Goal: Transaction & Acquisition: Purchase product/service

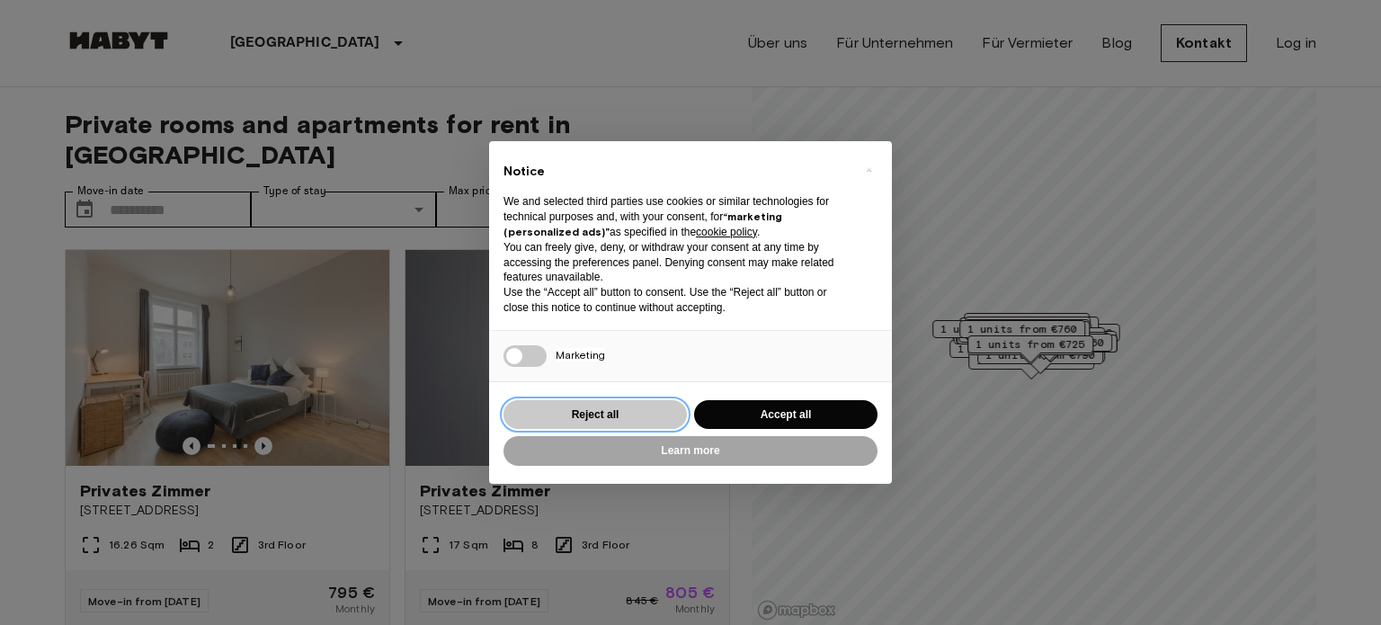
click at [604, 411] on button "Reject all" at bounding box center [594, 415] width 183 height 30
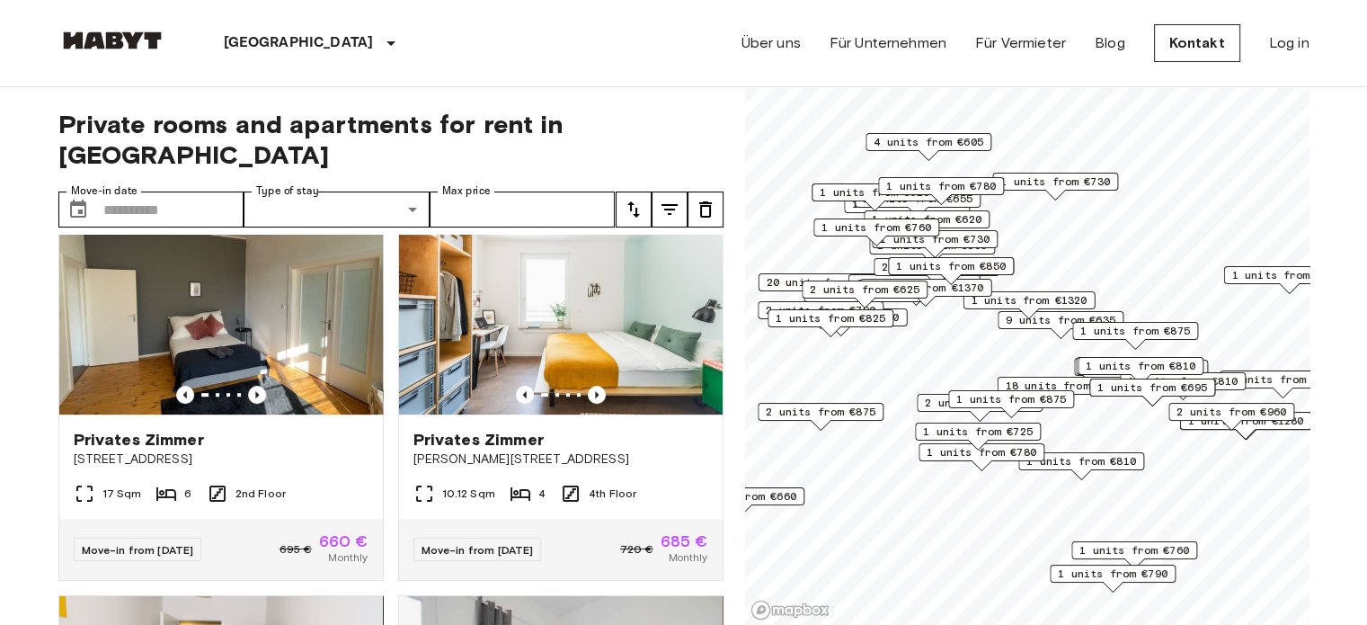
scroll to position [849, 0]
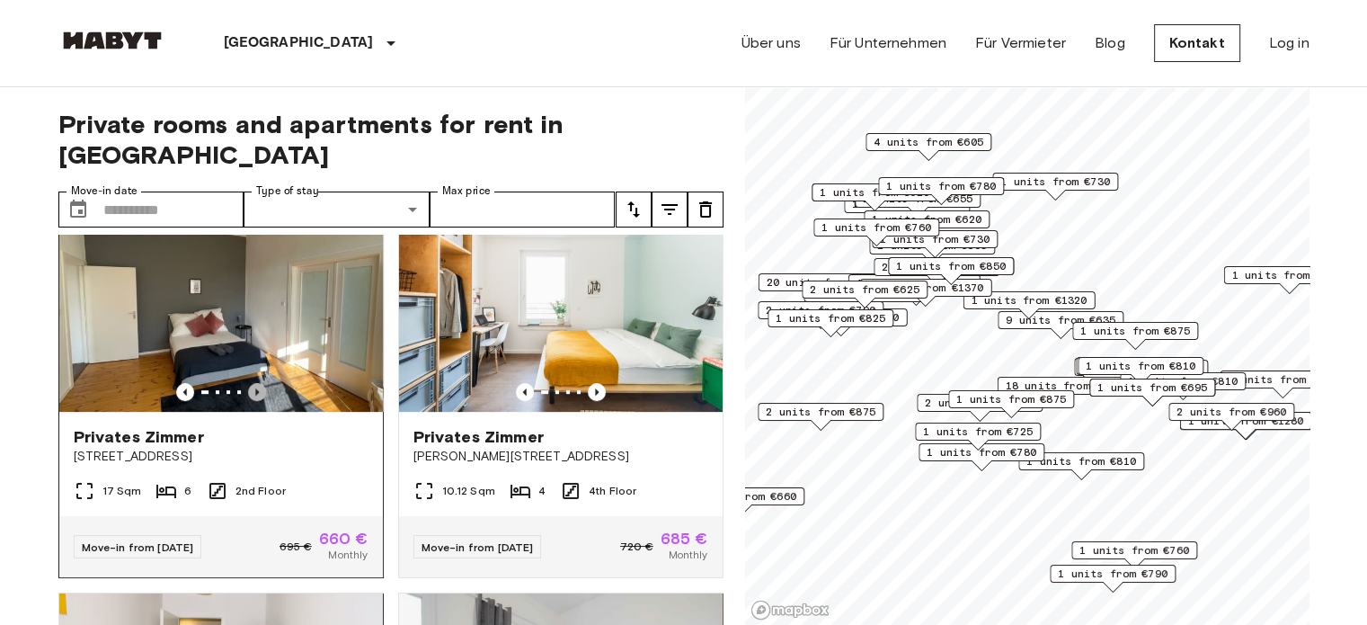
click at [250, 383] on icon "Previous image" at bounding box center [257, 392] width 18 height 18
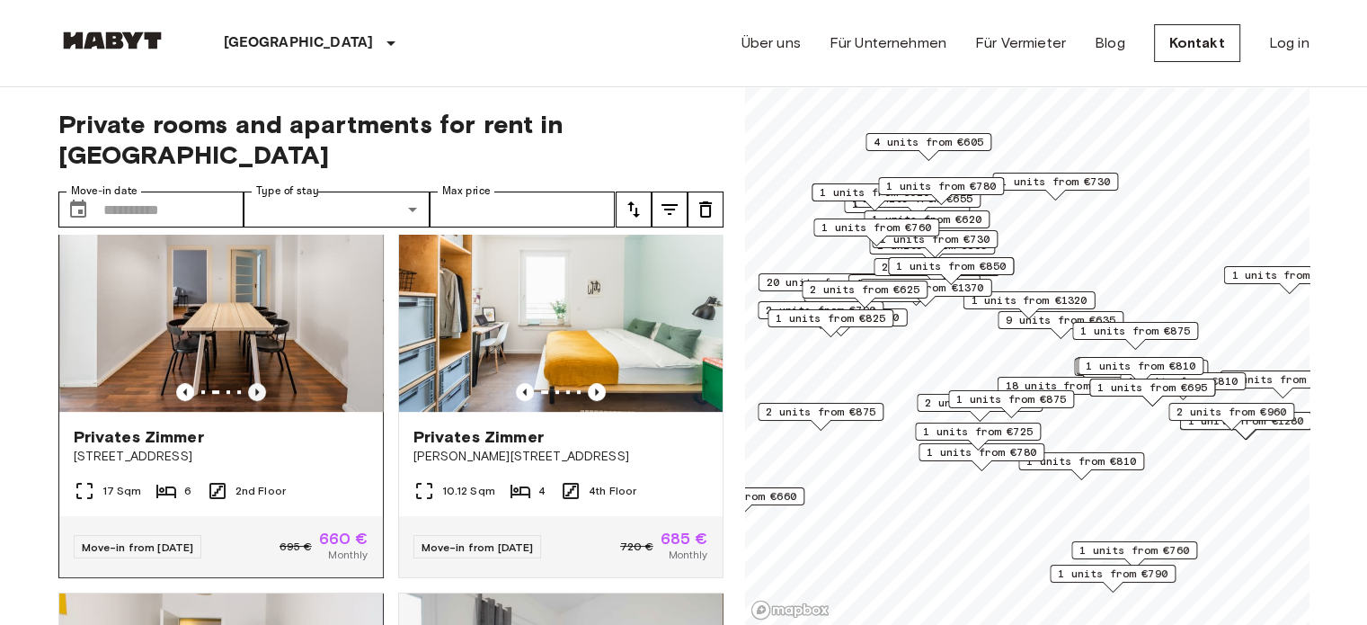
click at [250, 383] on icon "Previous image" at bounding box center [257, 392] width 18 height 18
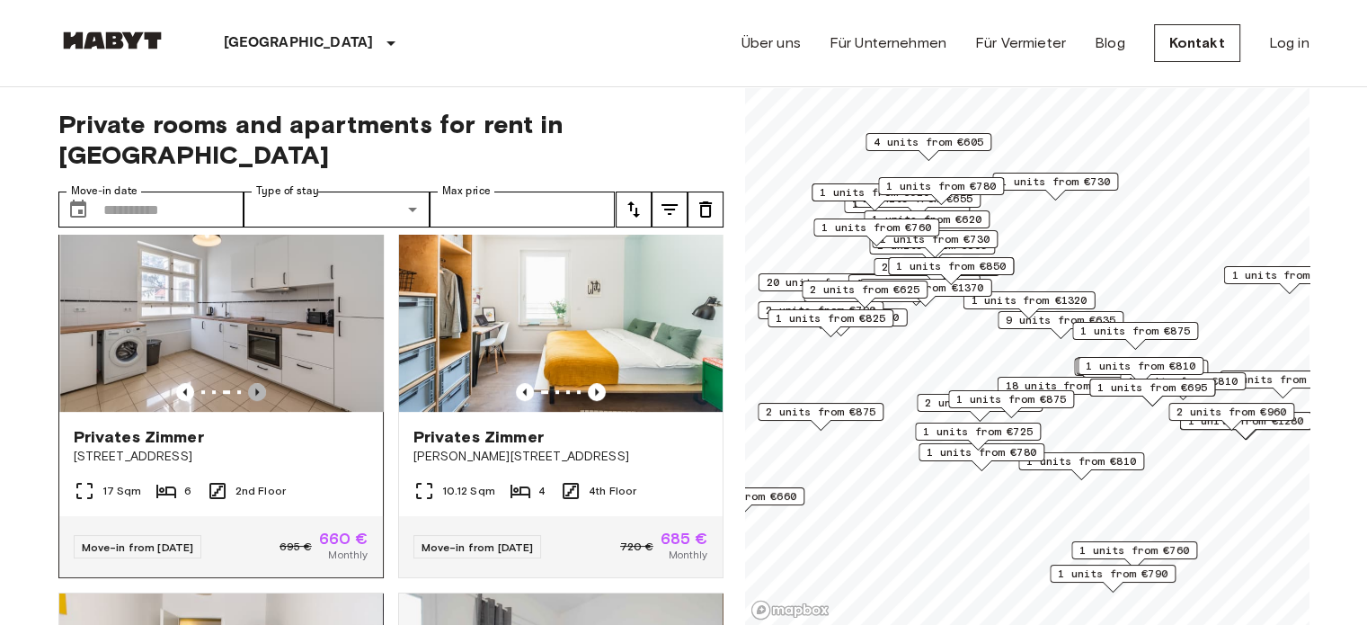
click at [250, 383] on icon "Previous image" at bounding box center [257, 392] width 18 height 18
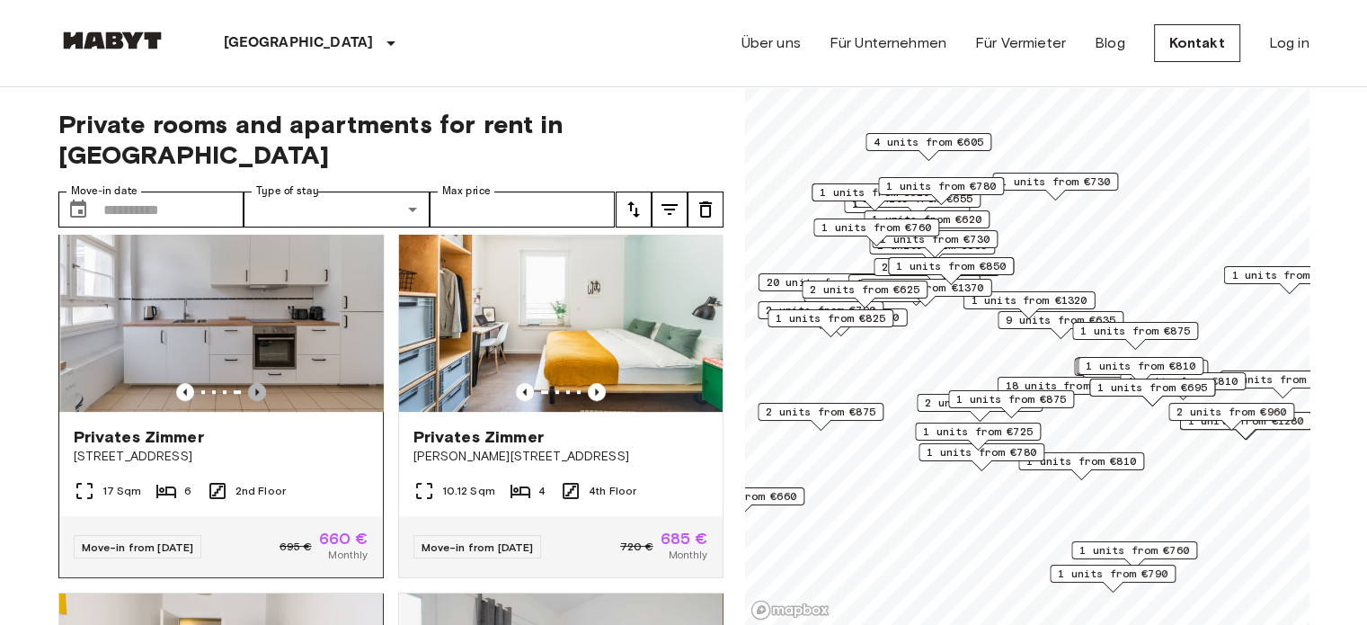
click at [250, 383] on icon "Previous image" at bounding box center [257, 392] width 18 height 18
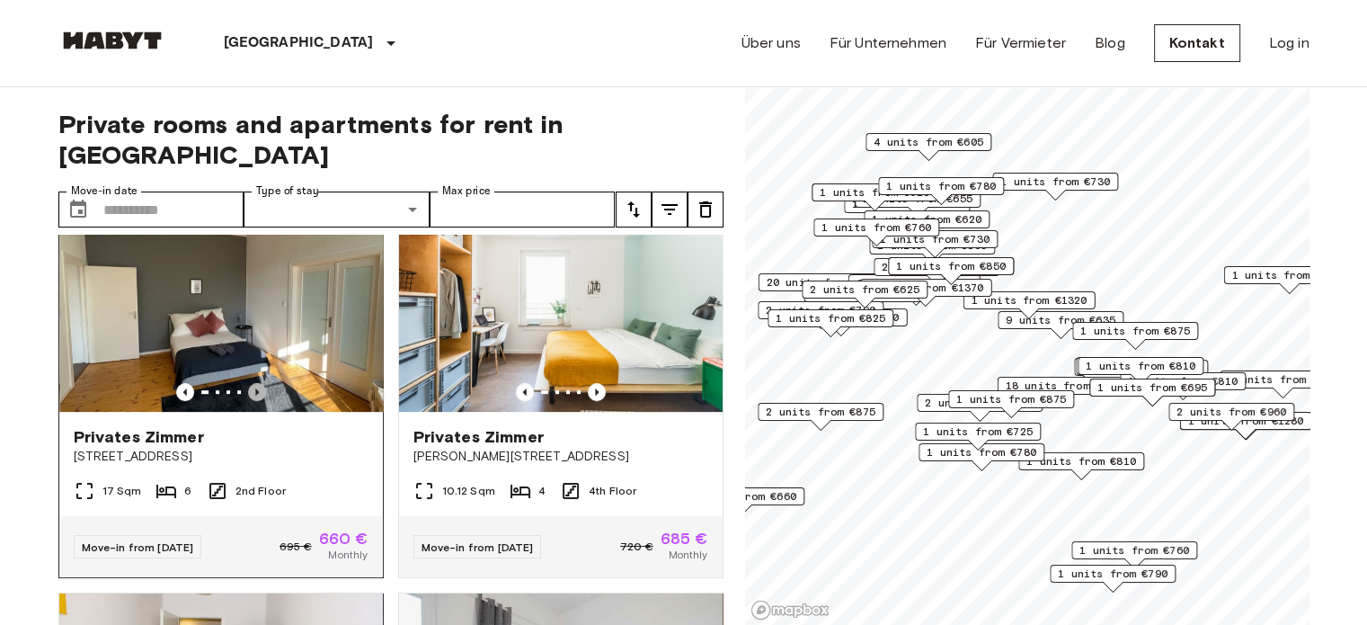
click at [250, 383] on icon "Previous image" at bounding box center [257, 392] width 18 height 18
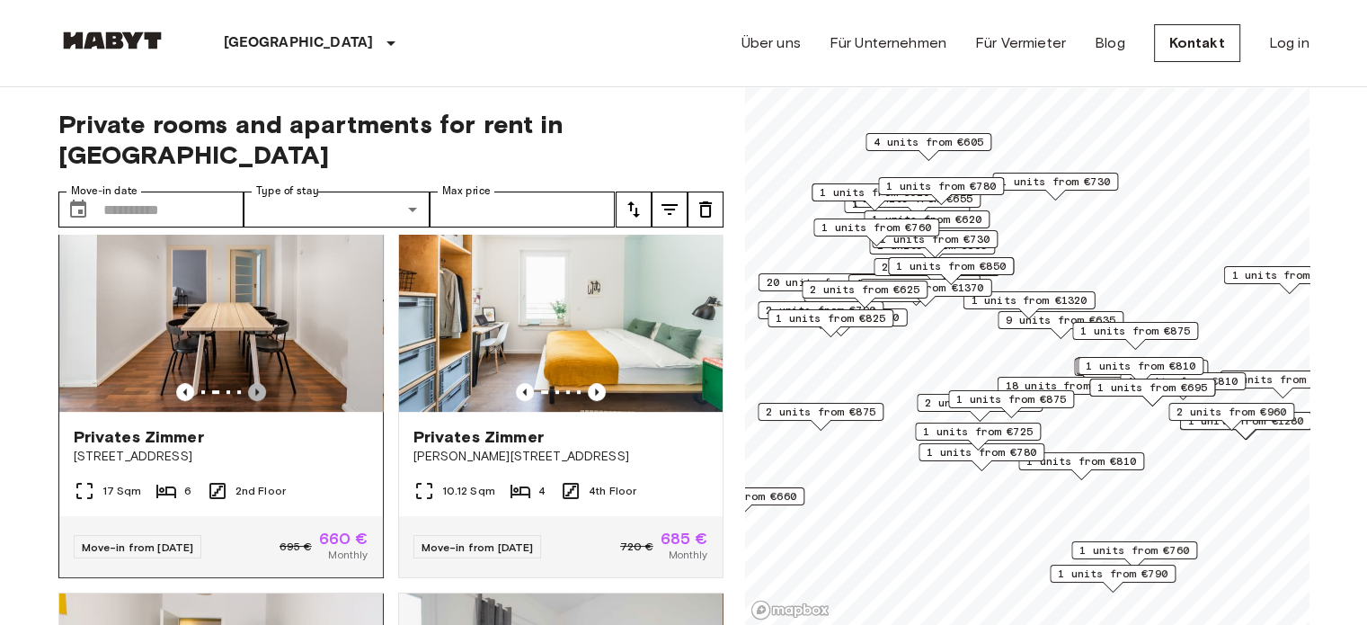
click at [250, 383] on icon "Previous image" at bounding box center [257, 392] width 18 height 18
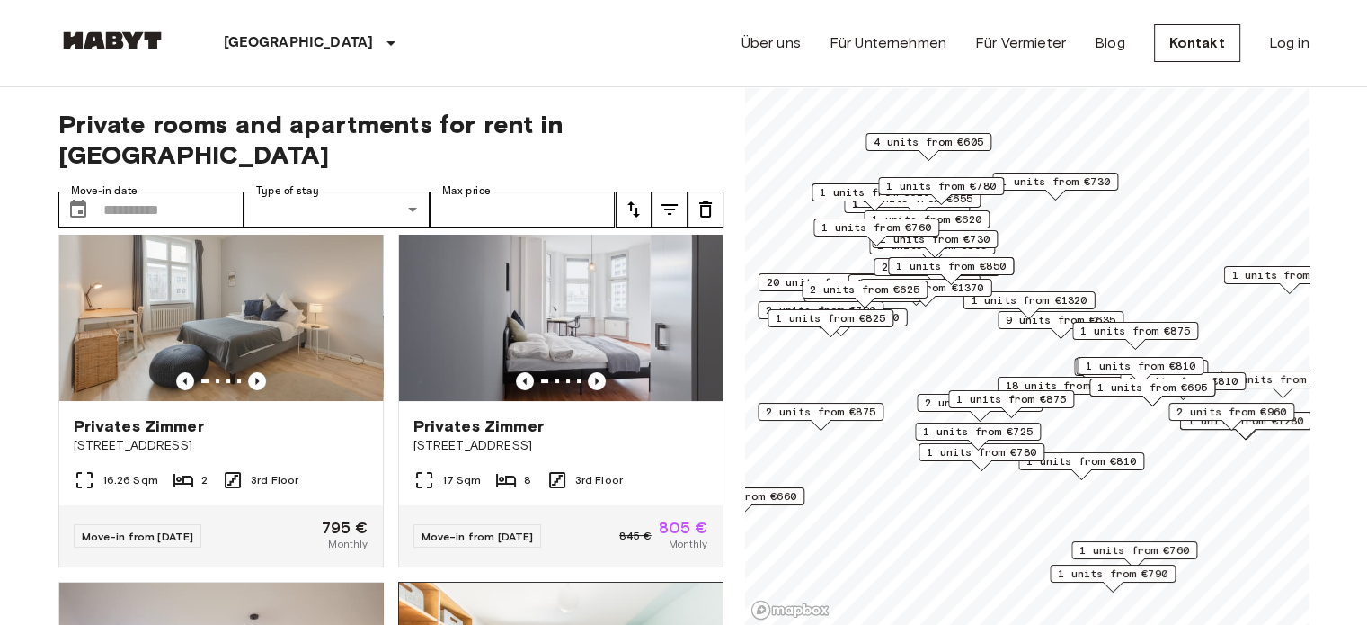
scroll to position [0, 0]
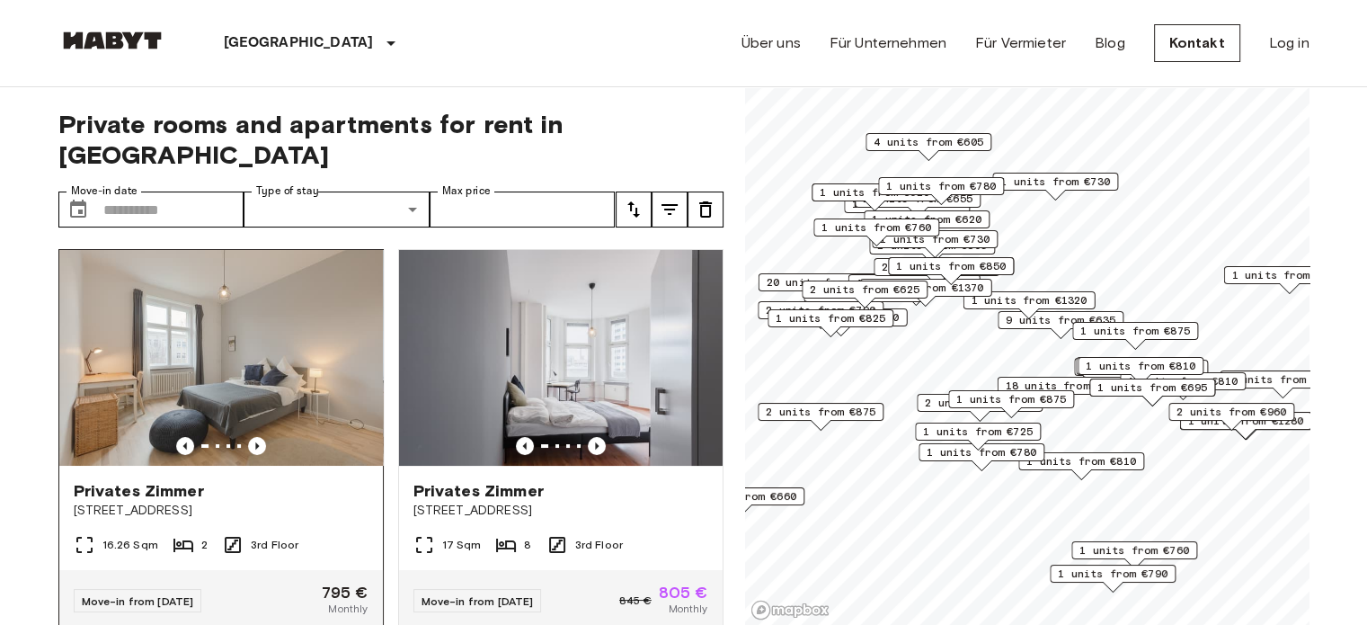
click at [310, 502] on span "[STREET_ADDRESS]" at bounding box center [221, 511] width 295 height 18
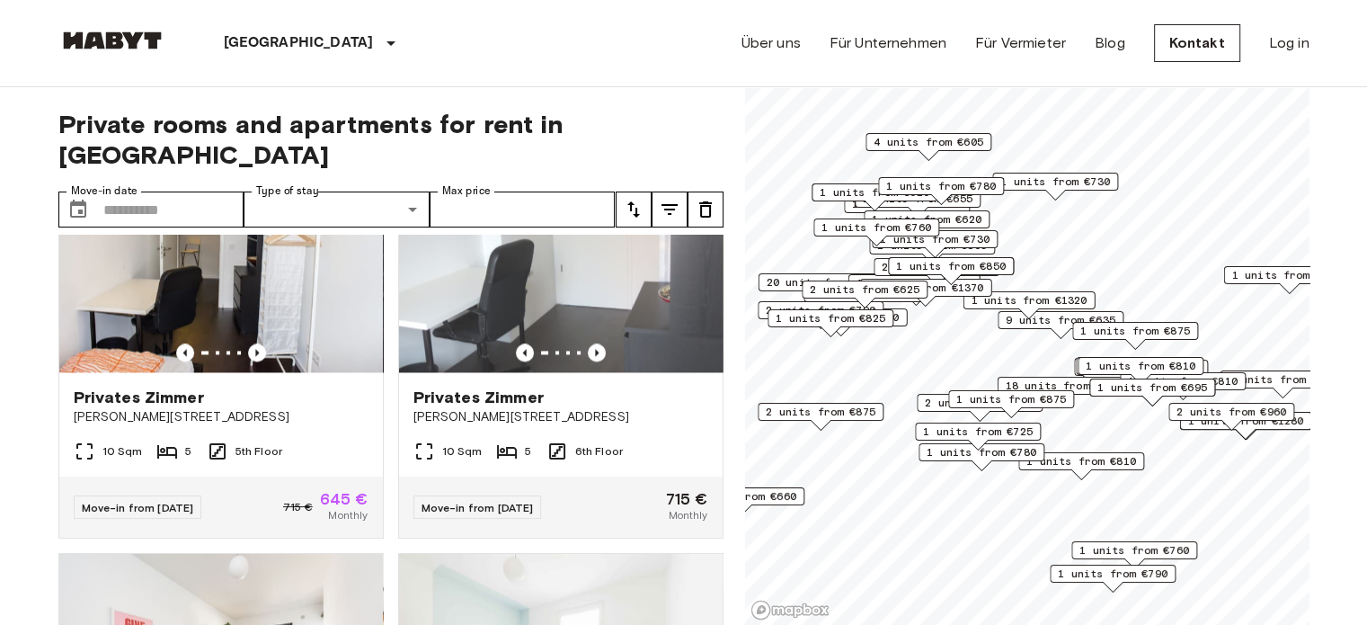
scroll to position [2891, 0]
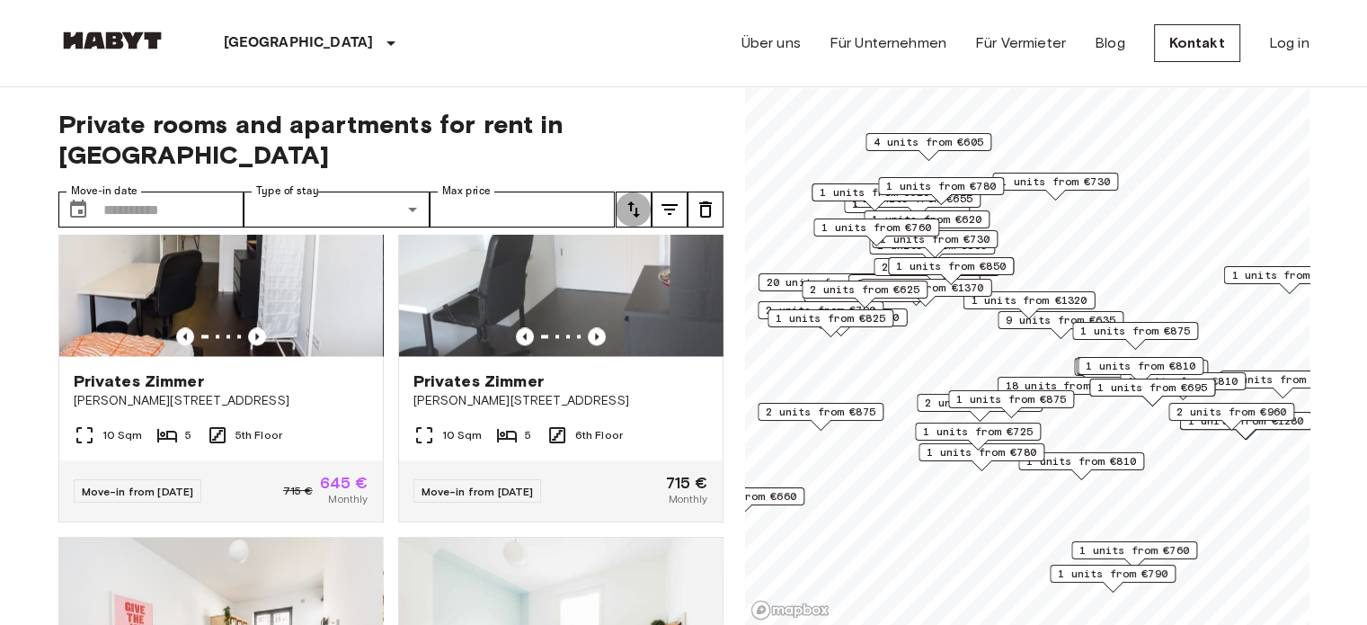
click at [631, 201] on icon "tune" at bounding box center [633, 209] width 13 height 16
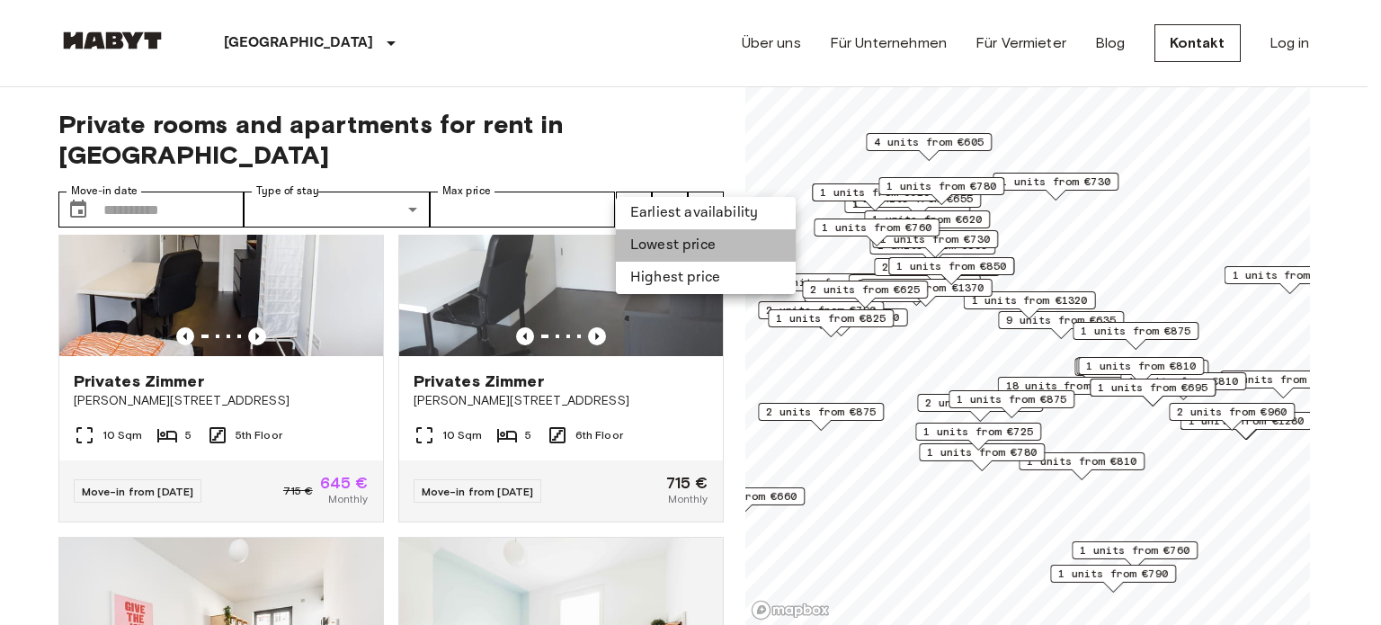
click at [654, 255] on li "Lowest price" at bounding box center [706, 245] width 180 height 32
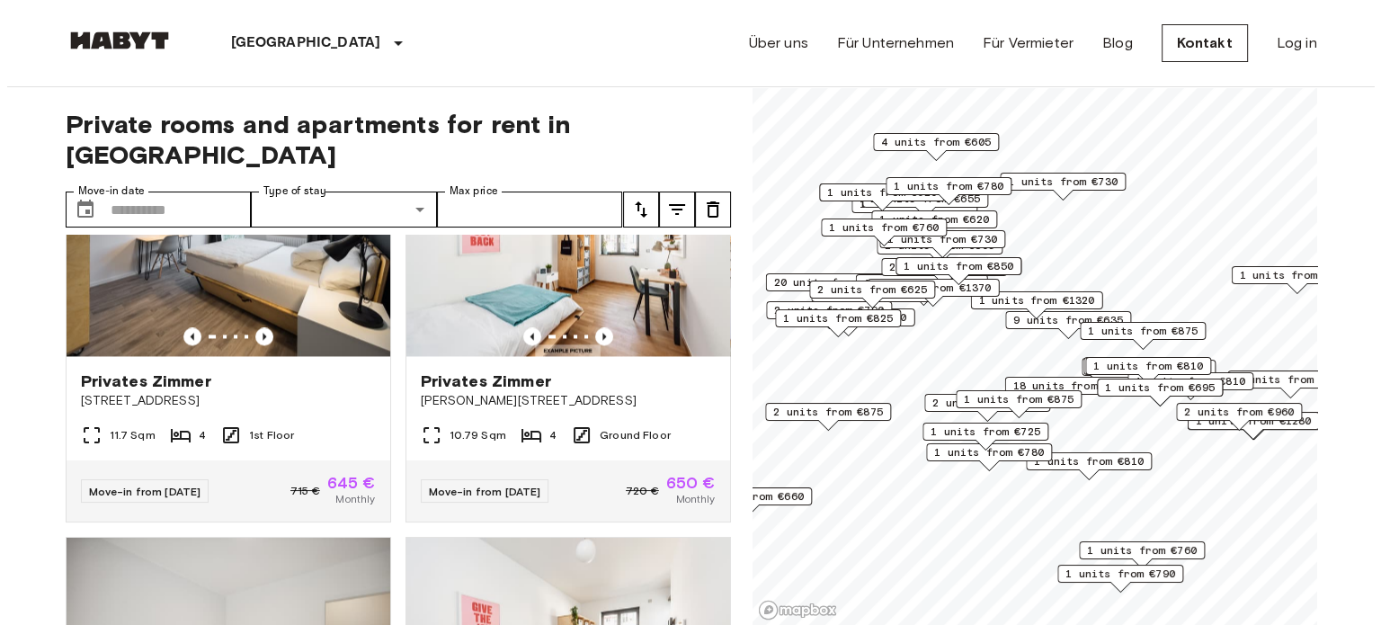
scroll to position [2078, 0]
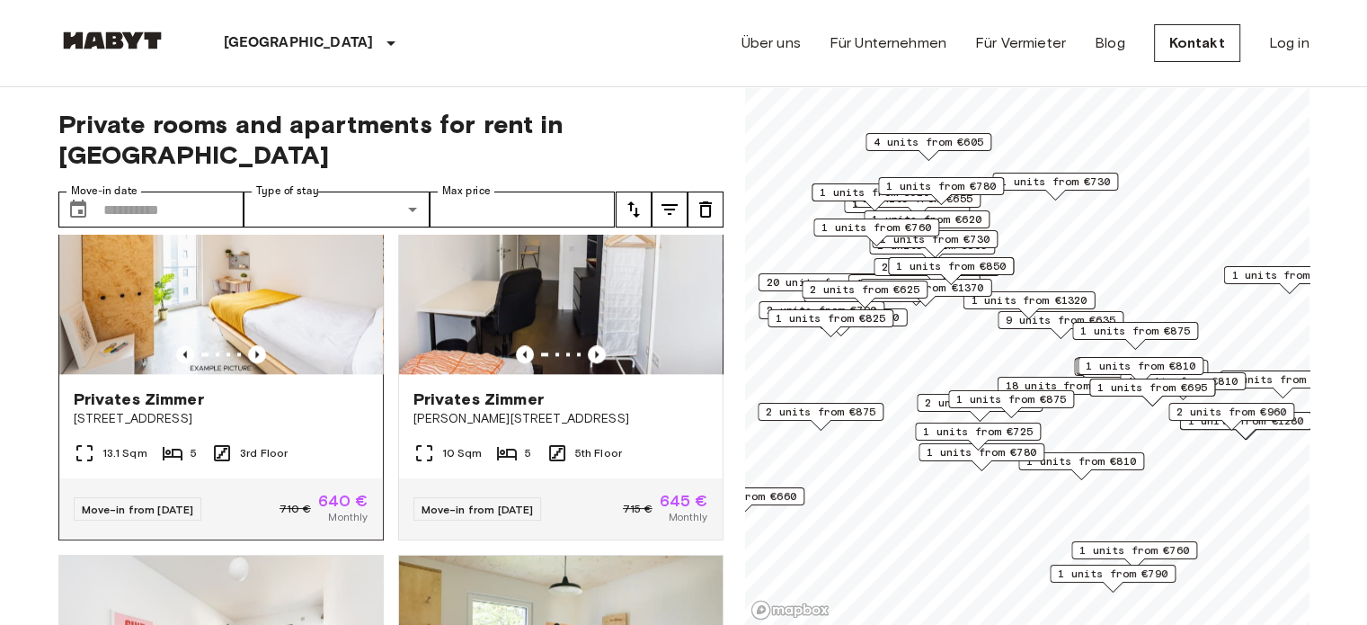
click at [310, 287] on img at bounding box center [221, 266] width 324 height 216
click at [671, 199] on icon "tune" at bounding box center [670, 210] width 22 height 22
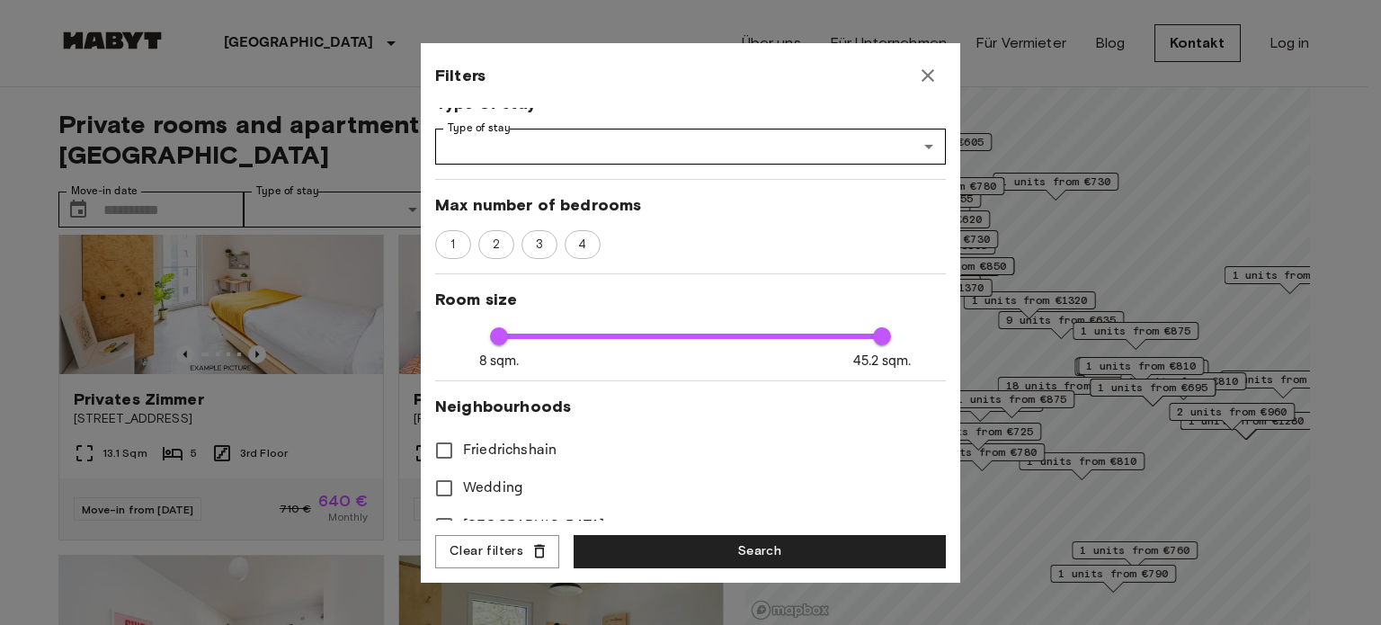
scroll to position [225, 0]
type input "**"
click at [493, 246] on span "2" at bounding box center [496, 244] width 27 height 18
type input "****"
type input "**"
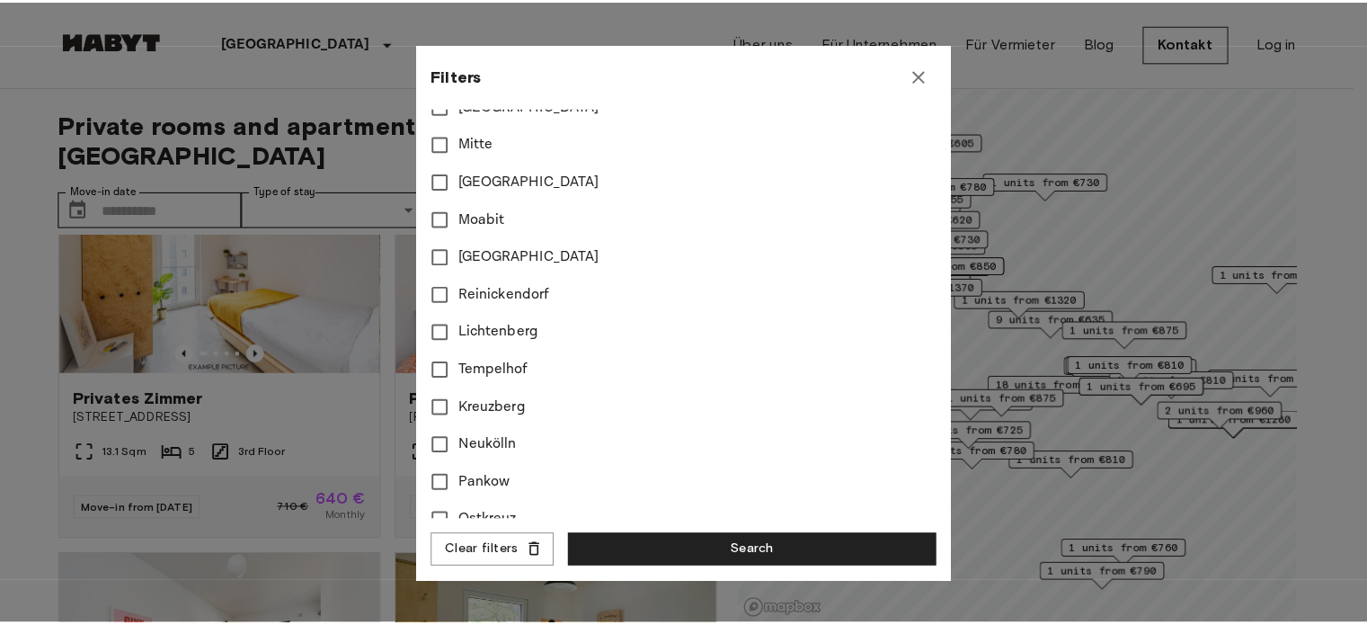
scroll to position [713, 0]
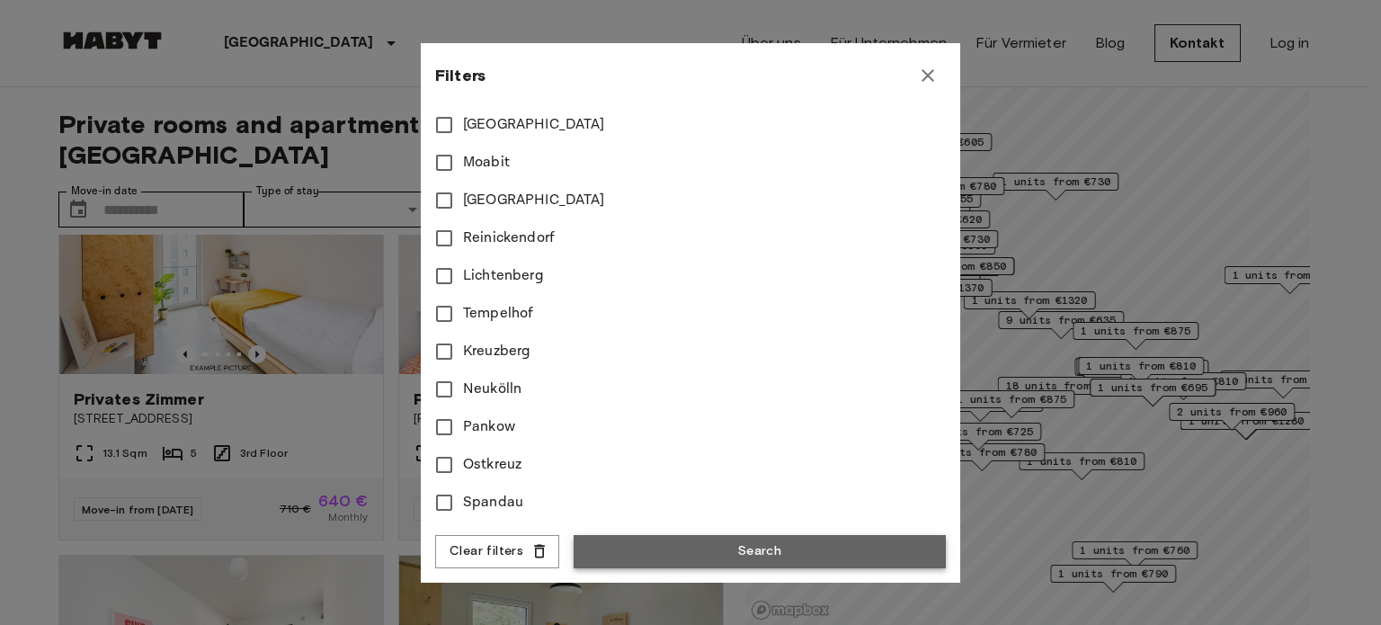
click at [632, 542] on button "Search" at bounding box center [759, 551] width 372 height 33
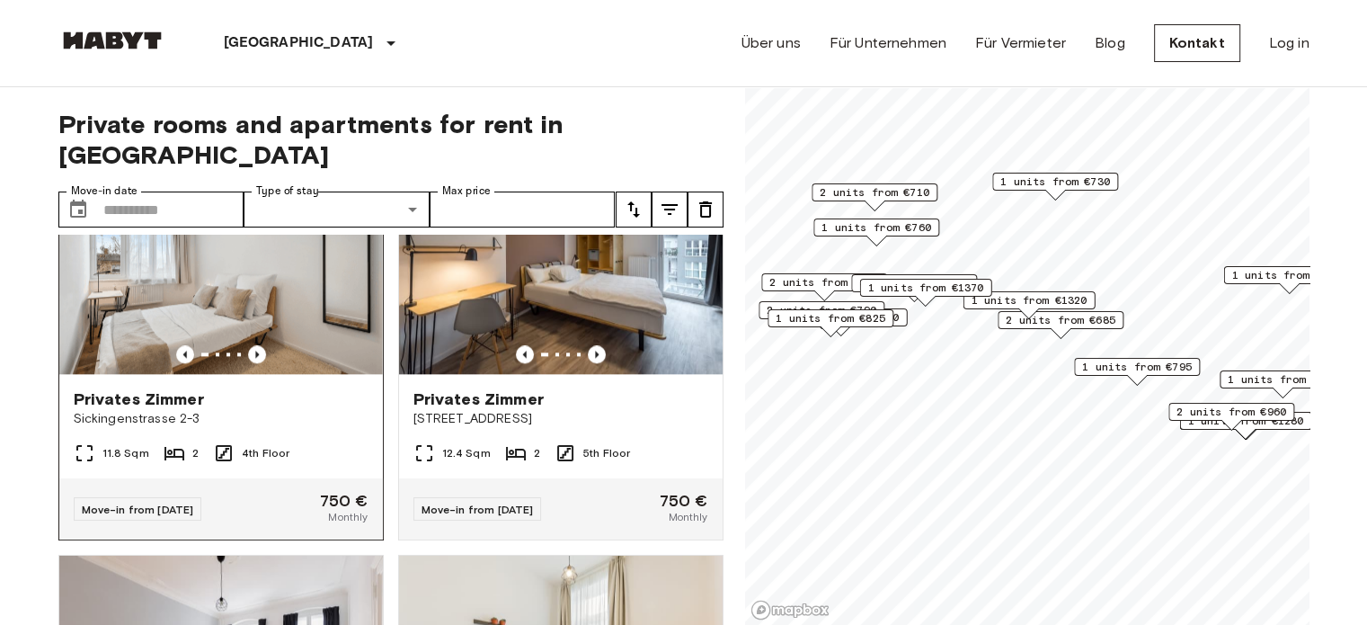
click at [346, 281] on img at bounding box center [221, 266] width 324 height 216
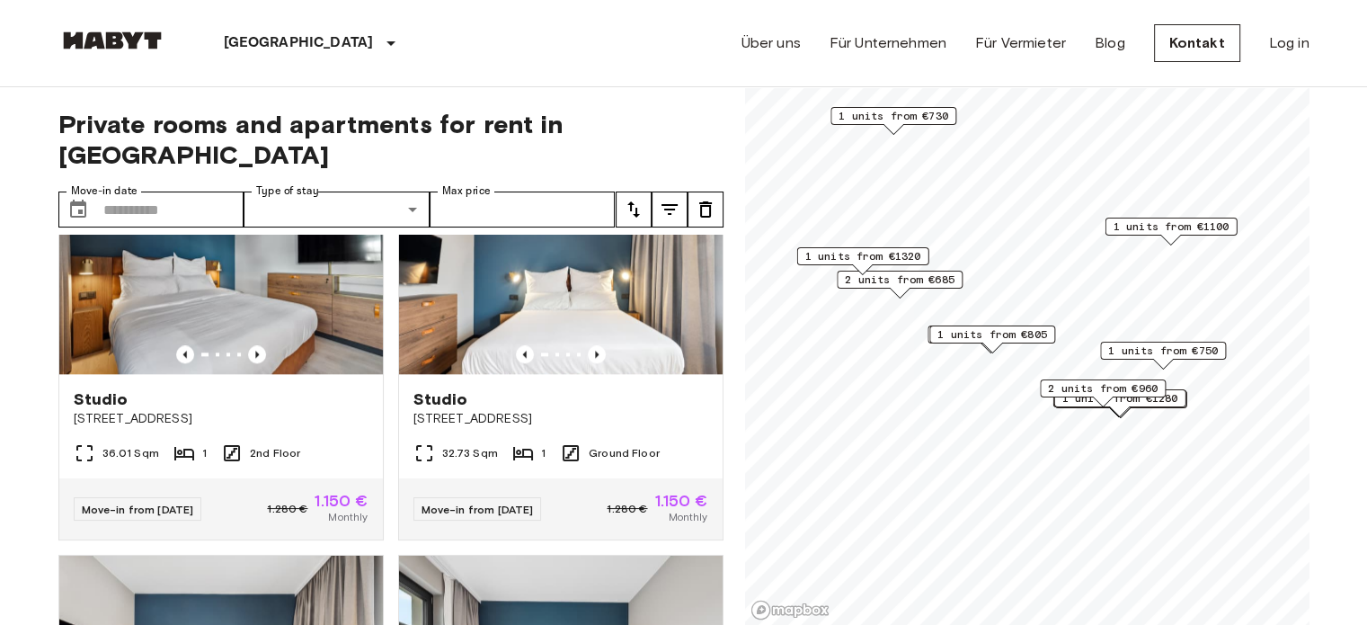
scroll to position [453, 0]
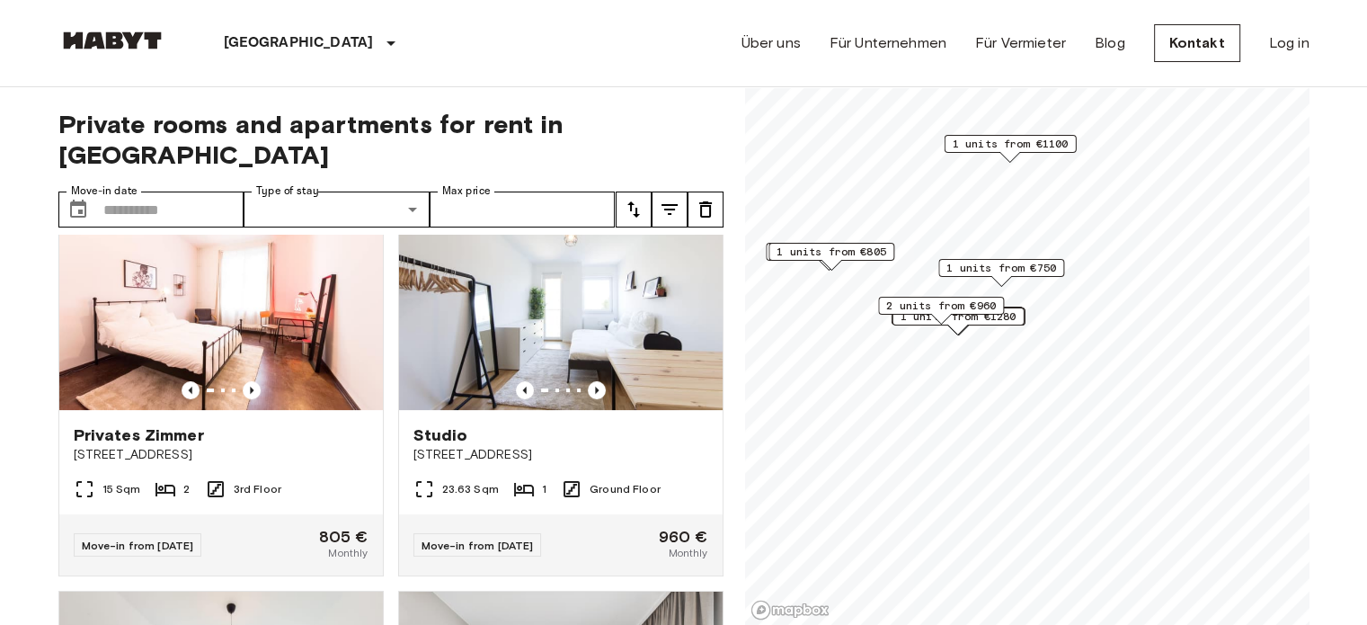
scroll to position [47, 0]
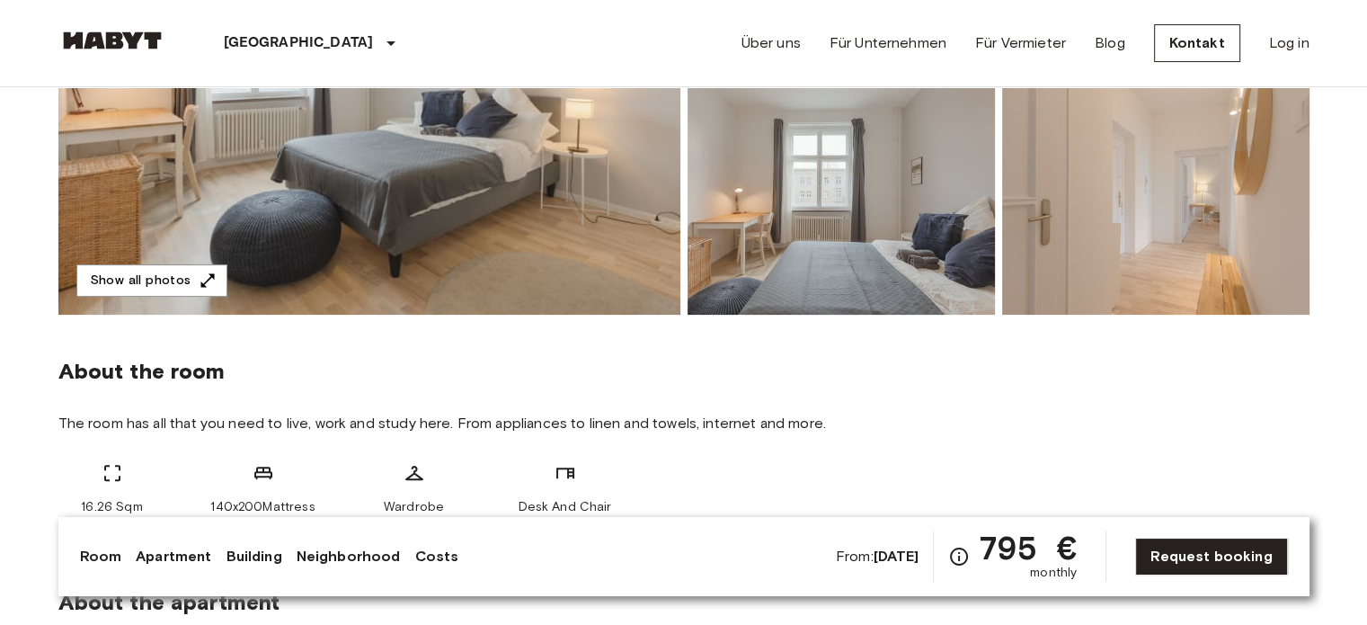
scroll to position [413, 0]
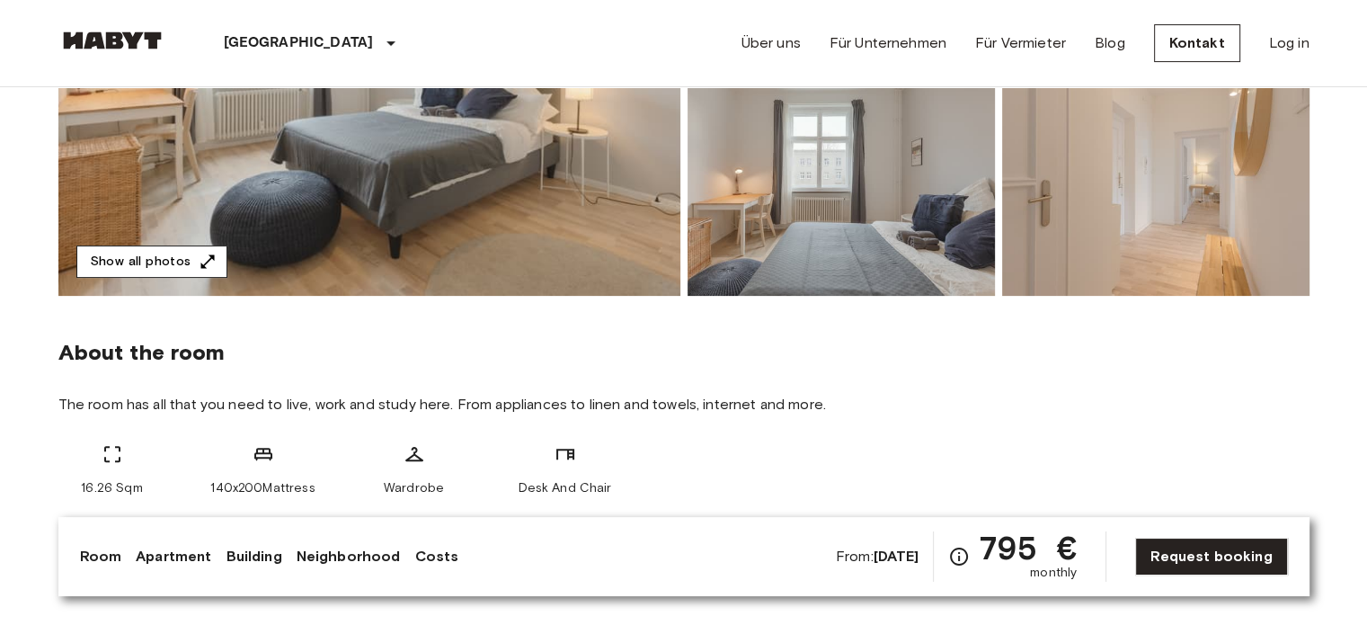
click at [182, 260] on button "Show all photos" at bounding box center [151, 261] width 151 height 33
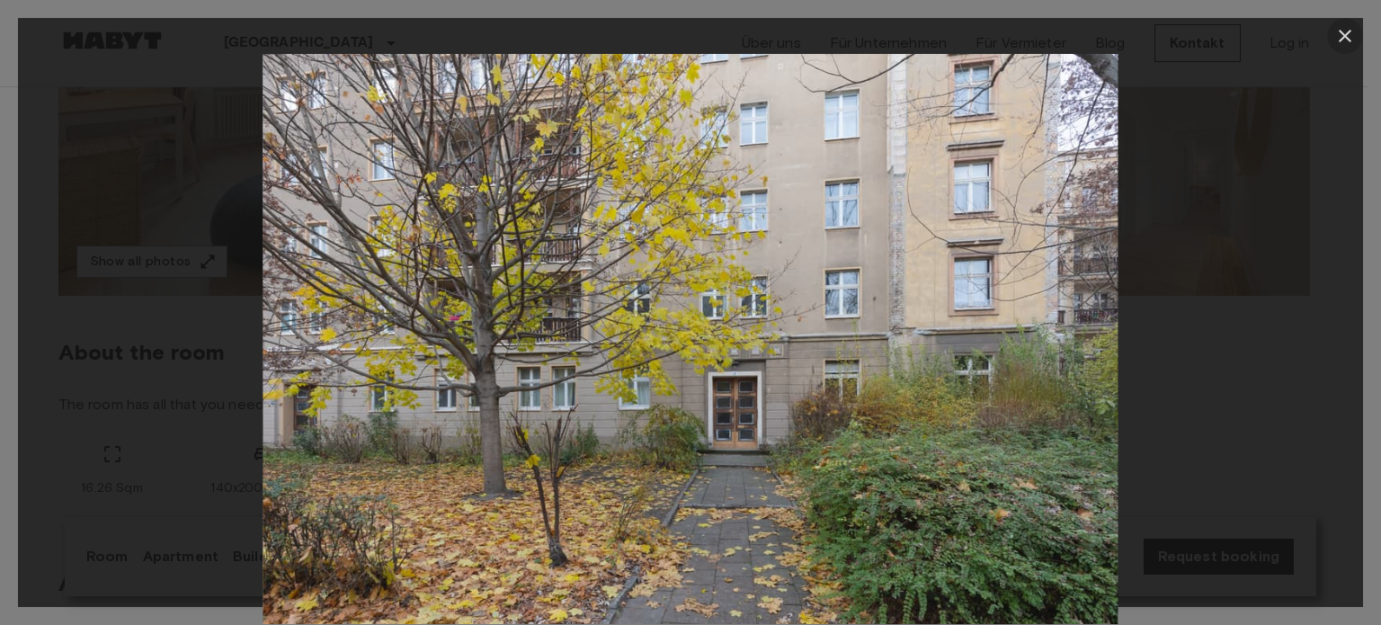
click at [1350, 34] on icon "button" at bounding box center [1345, 36] width 22 height 22
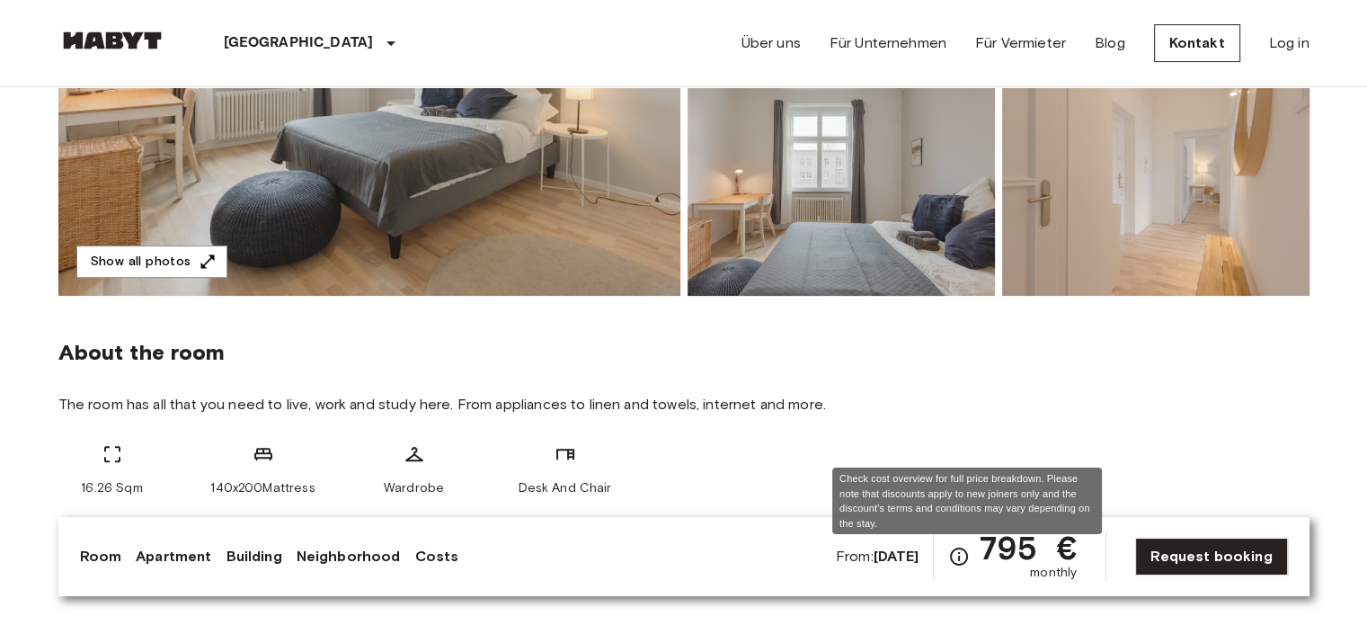
click at [965, 560] on icon "Check cost overview for full price breakdown. Please note that discounts apply …" at bounding box center [959, 557] width 22 height 22
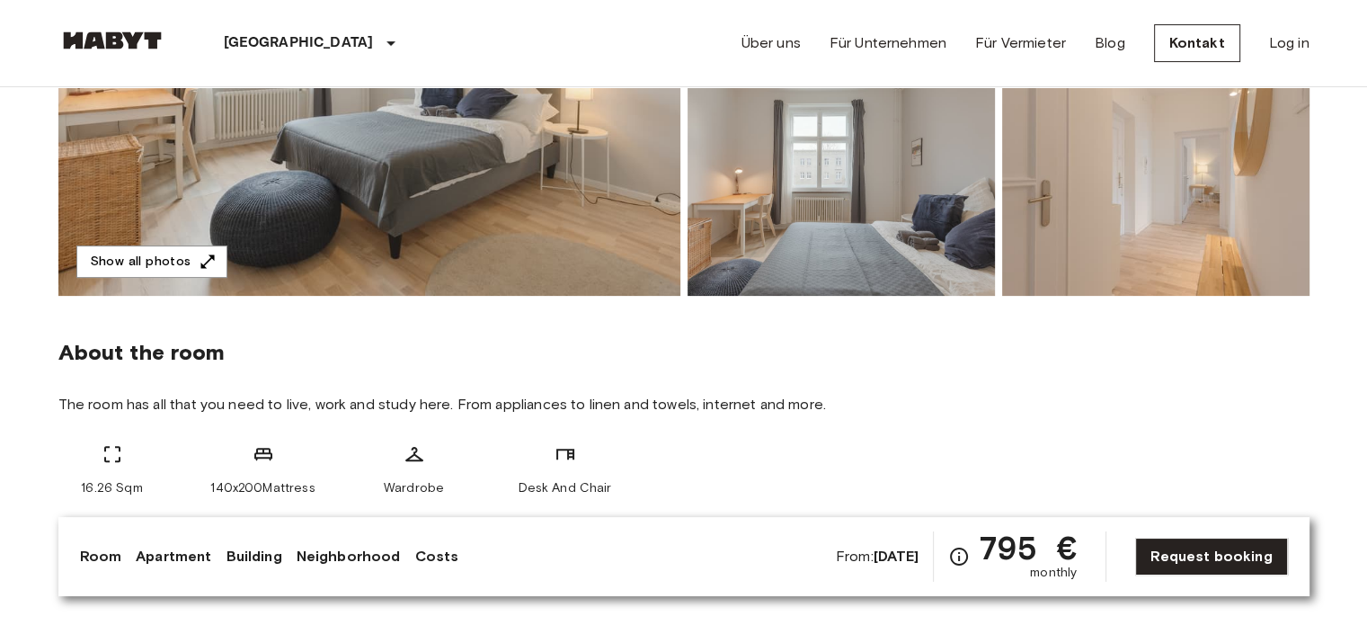
click at [1027, 554] on span "795 €" at bounding box center [1027, 547] width 100 height 32
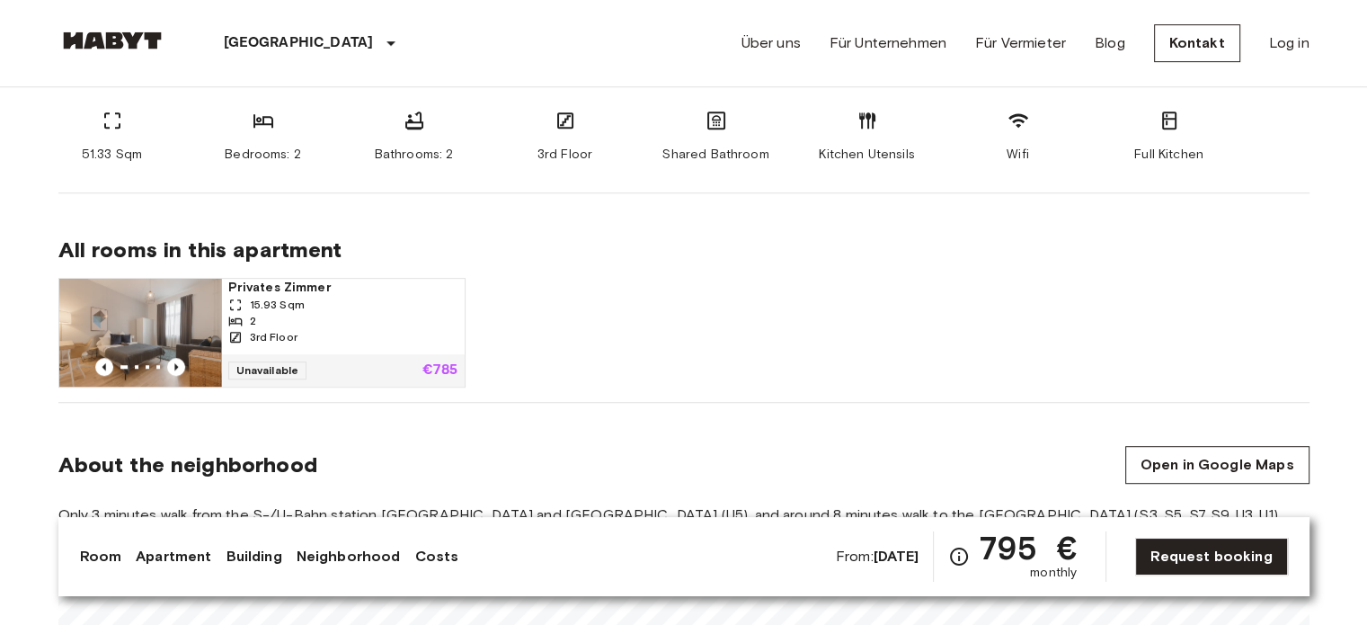
scroll to position [1028, 0]
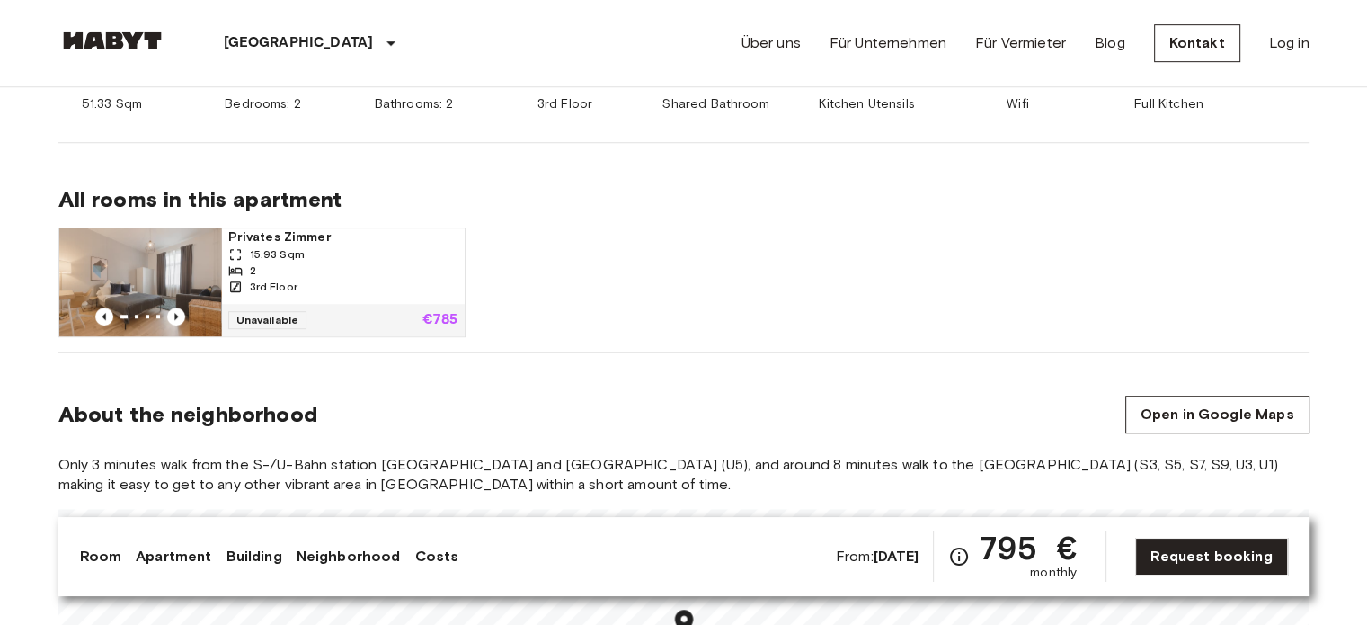
click at [179, 557] on link "Apartment" at bounding box center [174, 557] width 76 height 22
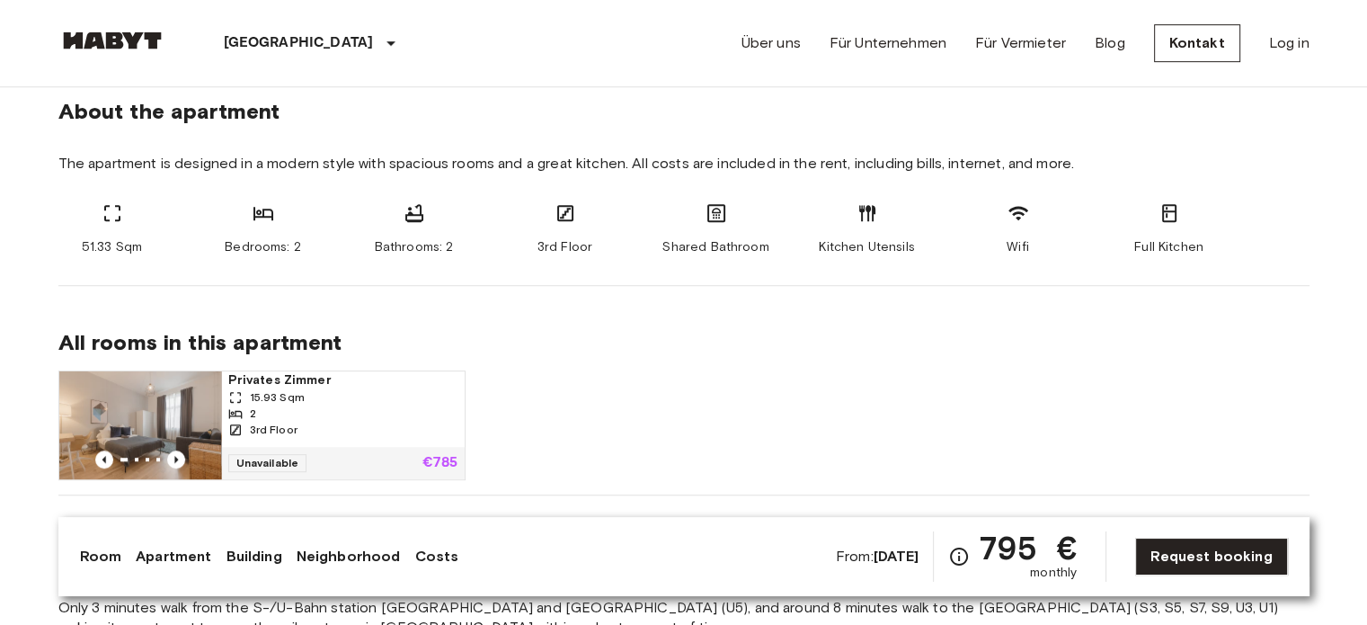
scroll to position [853, 0]
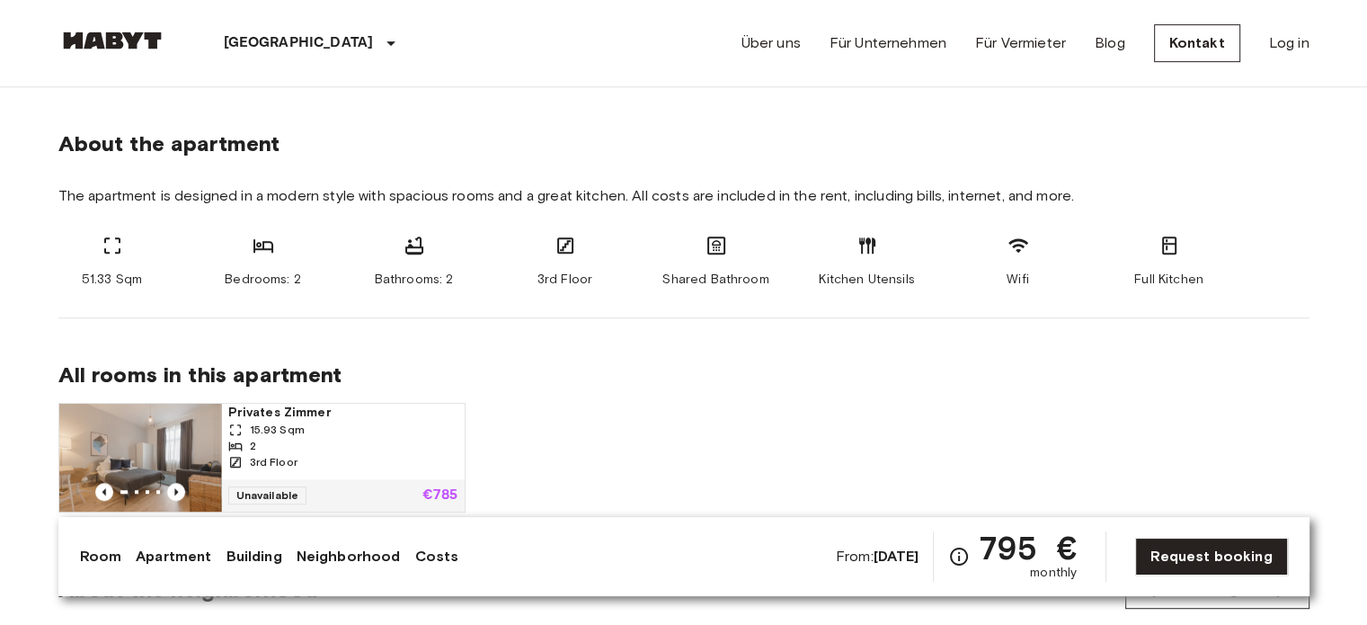
click at [179, 557] on link "Apartment" at bounding box center [174, 557] width 76 height 22
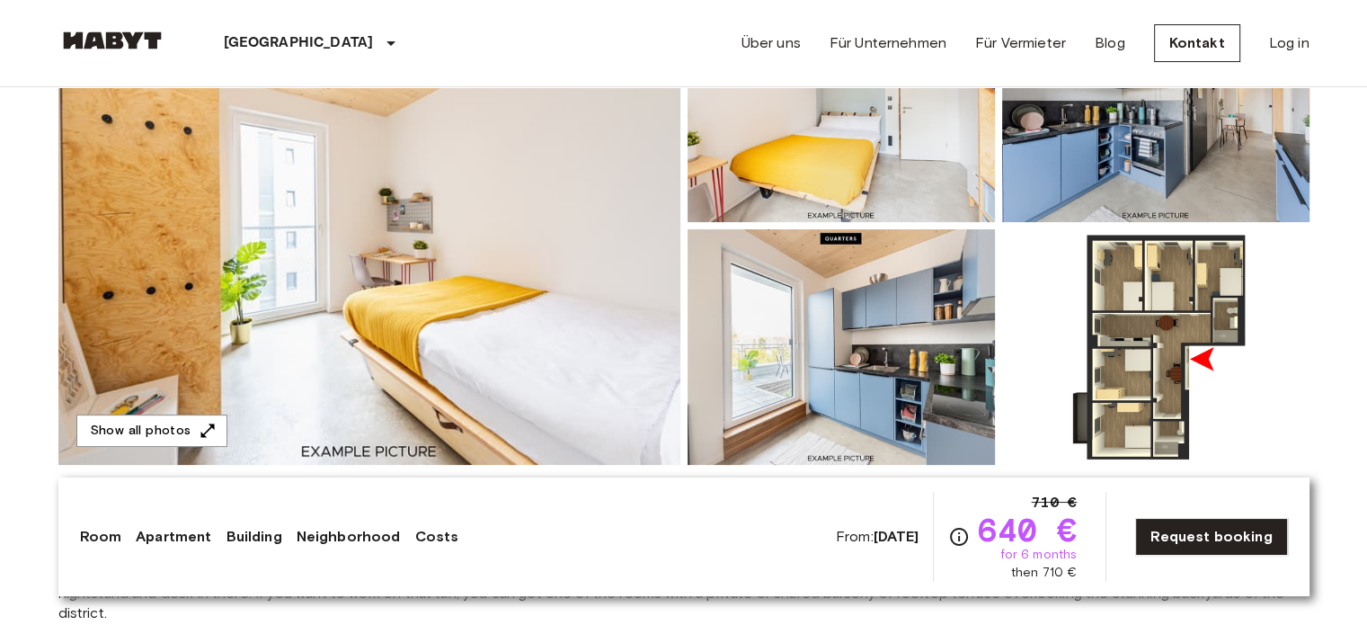
scroll to position [429, 0]
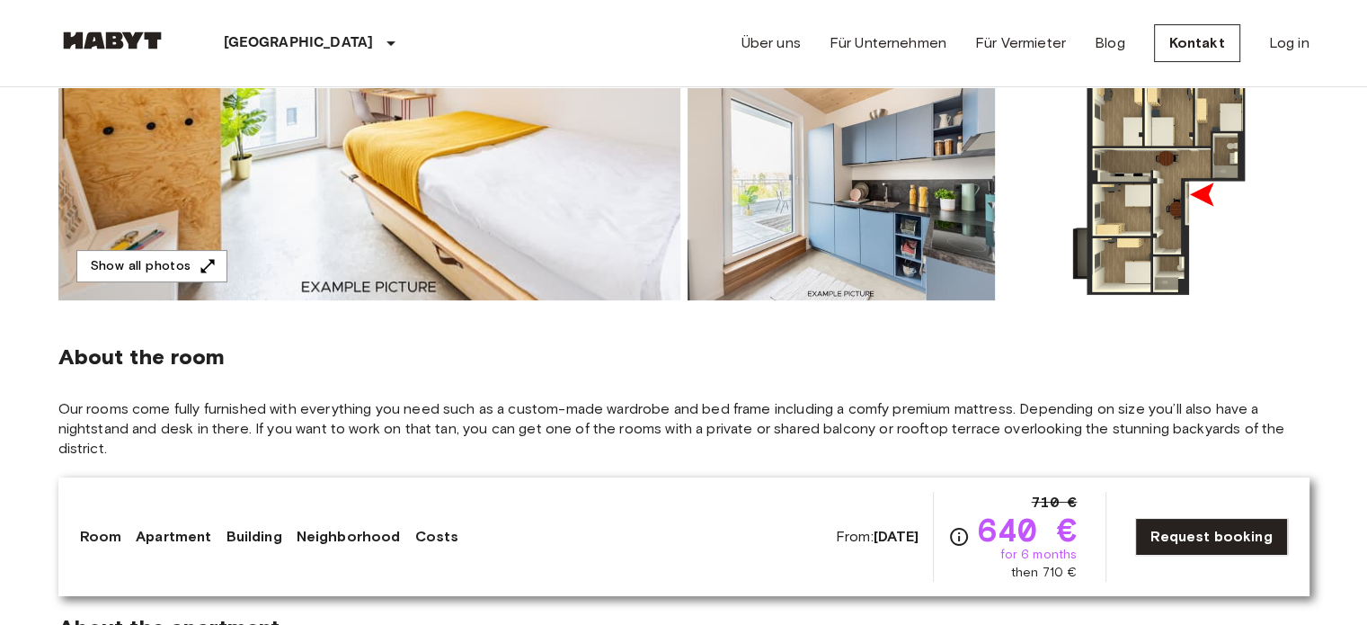
click at [1186, 197] on img at bounding box center [1155, 183] width 307 height 236
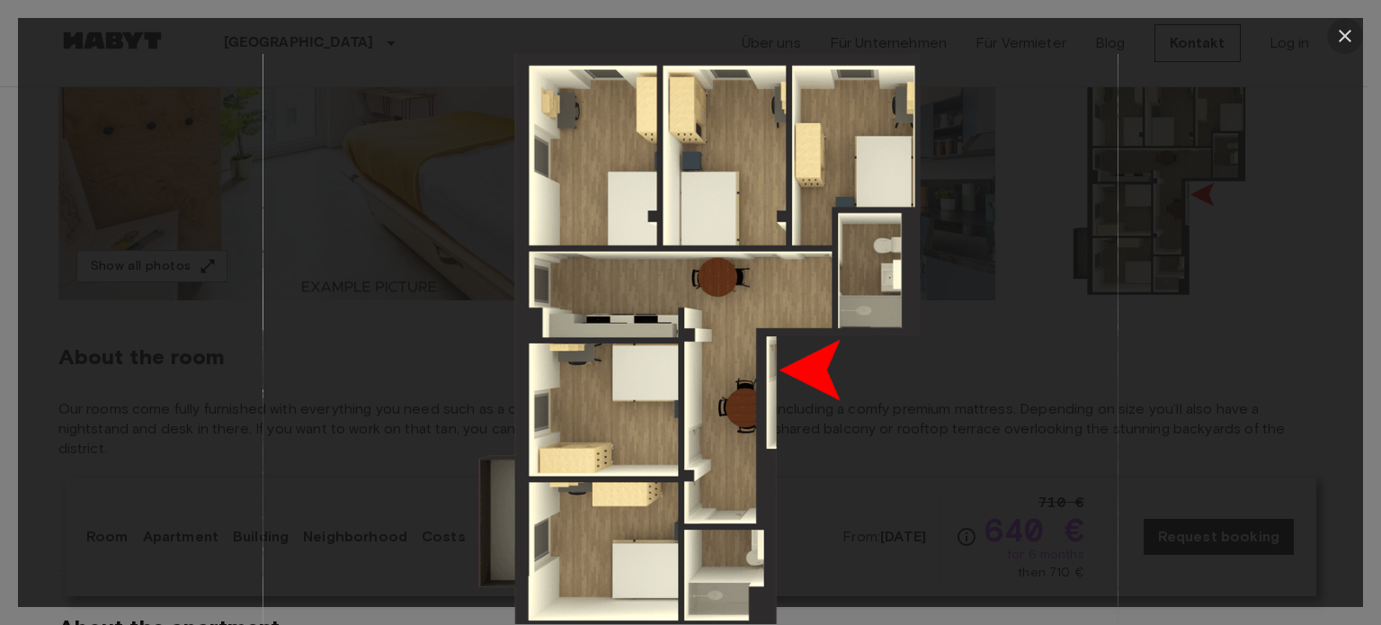
click at [1345, 34] on icon "button" at bounding box center [1345, 36] width 22 height 22
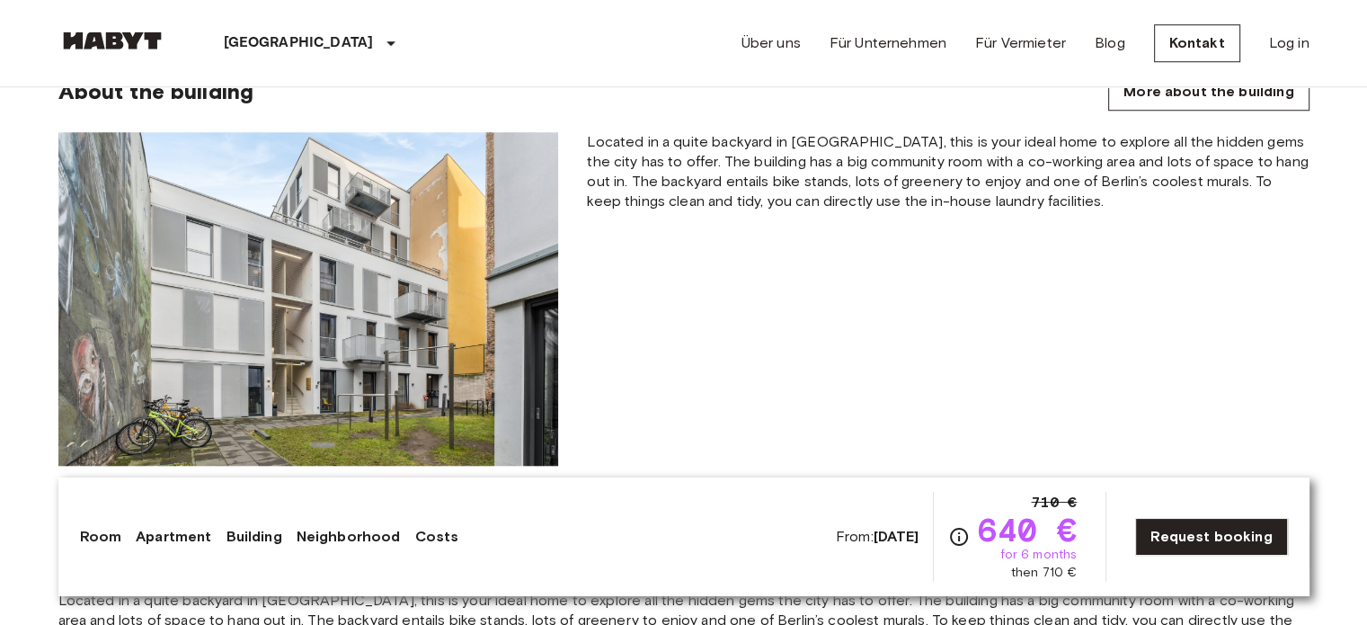
scroll to position [1553, 0]
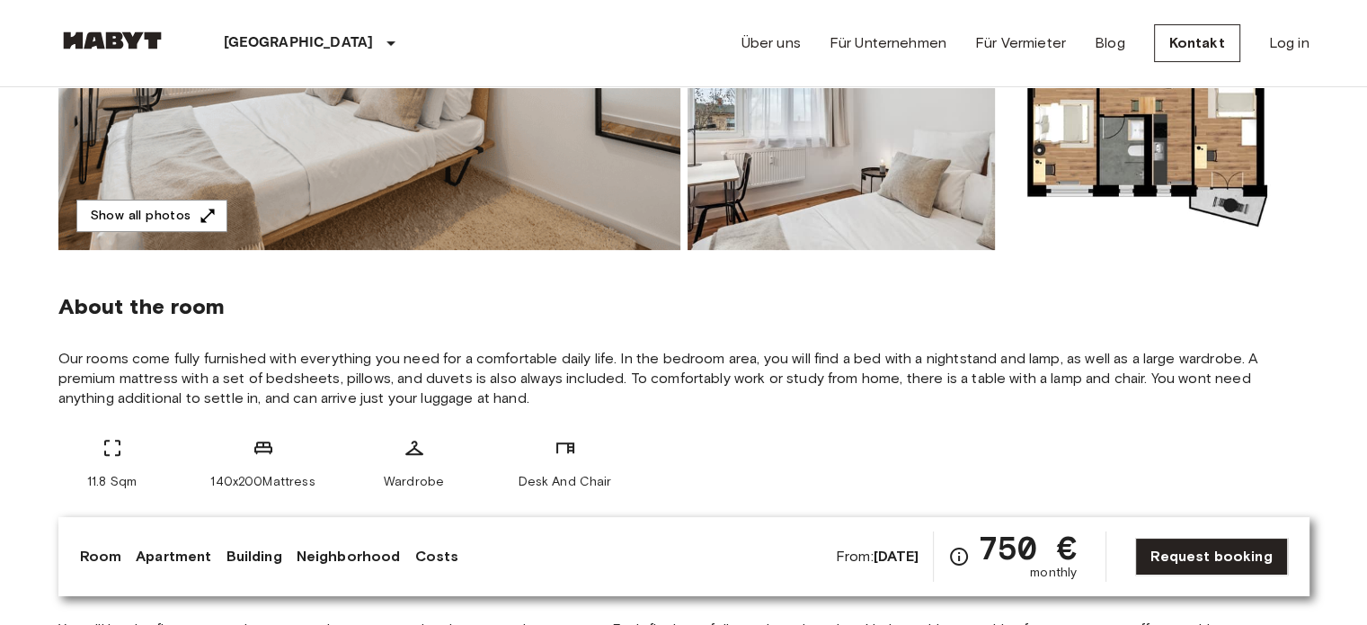
click at [1139, 140] on img at bounding box center [1155, 132] width 307 height 236
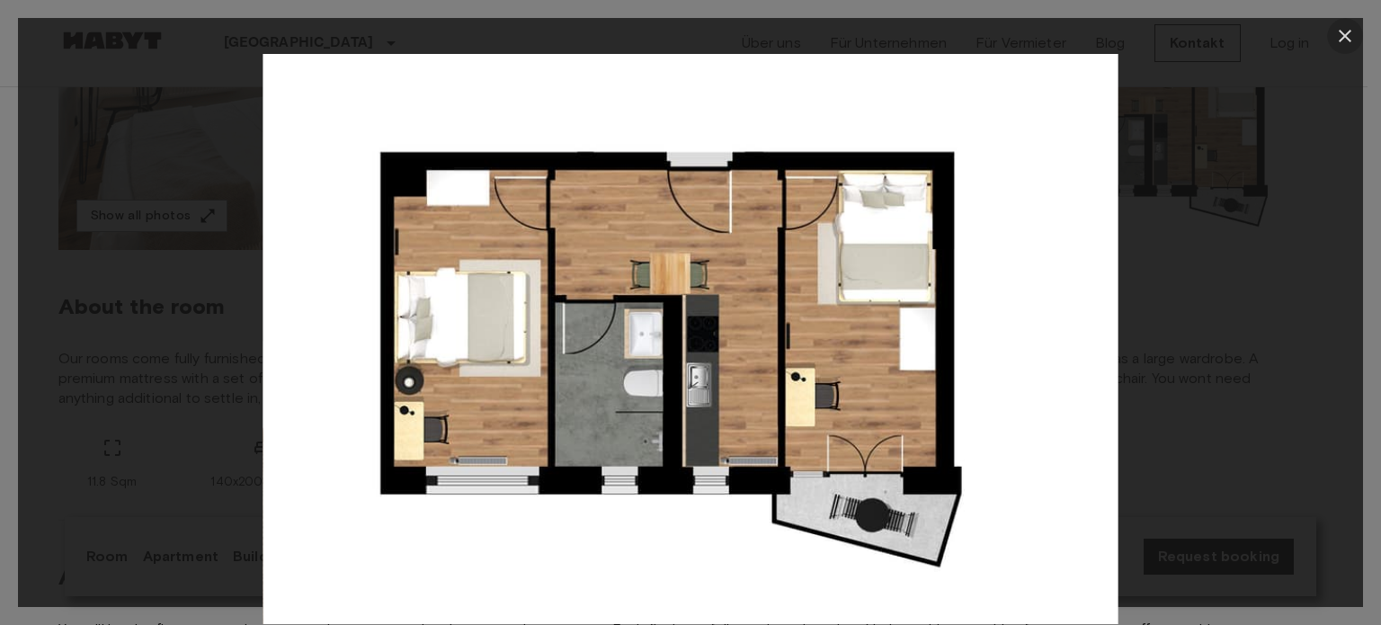
click at [1357, 35] on button "button" at bounding box center [1345, 36] width 36 height 36
